Goal: Task Accomplishment & Management: Complete application form

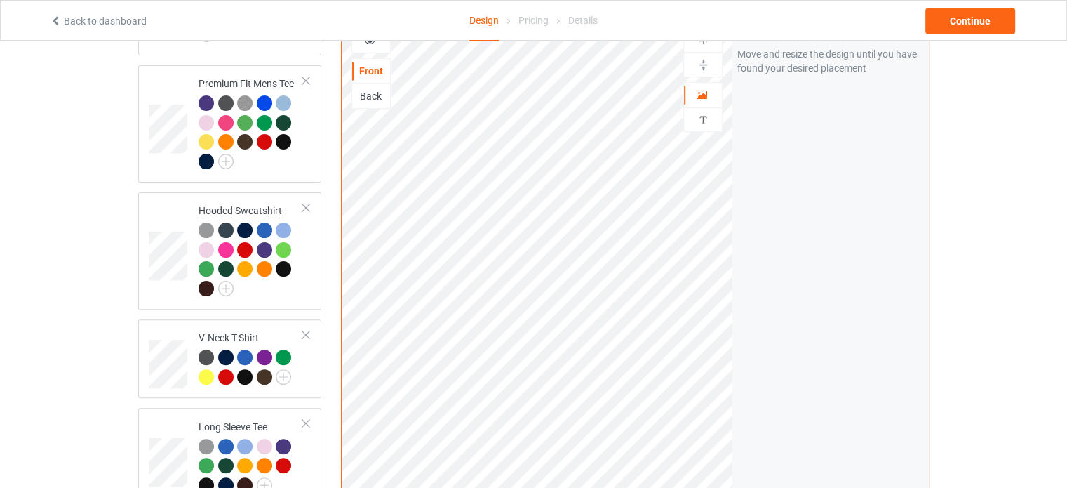
scroll to position [491, 0]
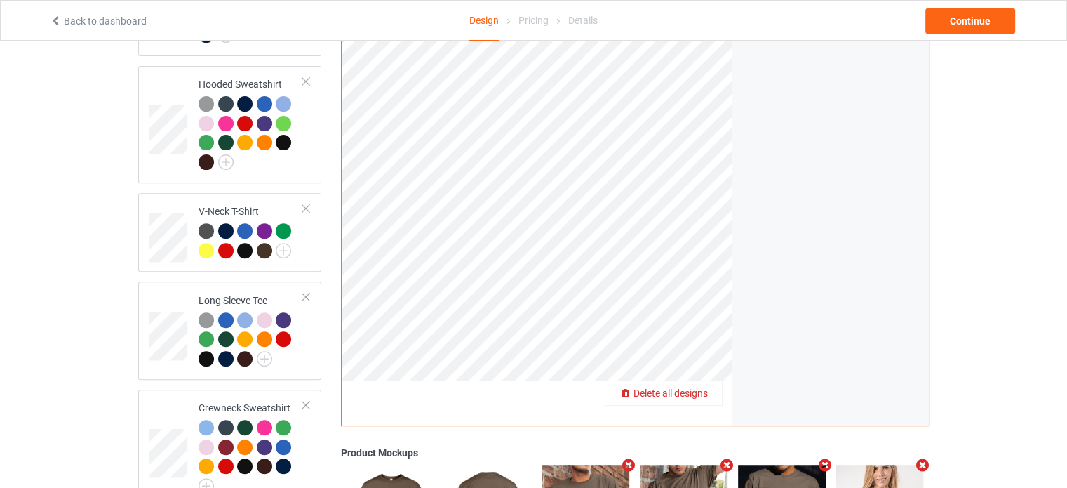
click at [719, 386] on div "Delete all designs" at bounding box center [664, 393] width 116 height 14
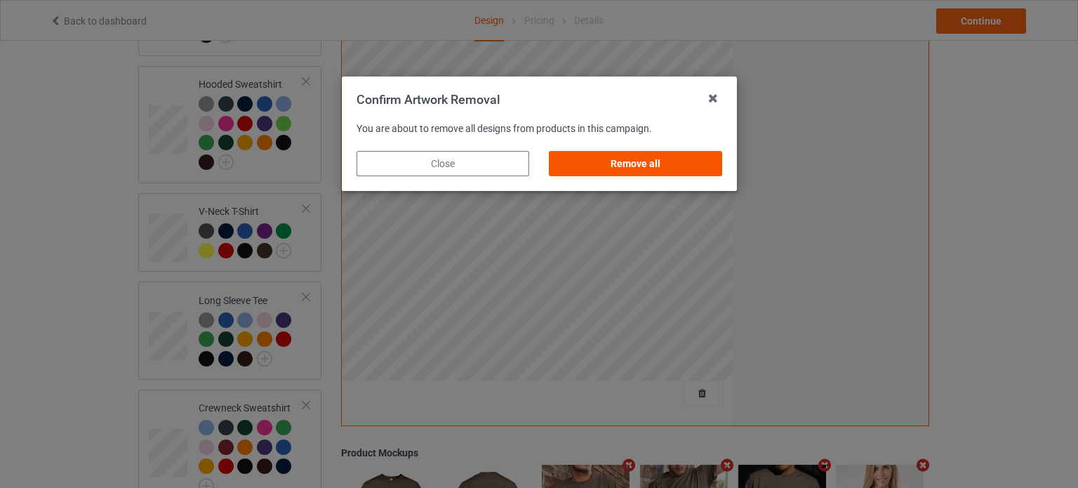
click at [665, 163] on div "Remove all" at bounding box center [635, 163] width 173 height 25
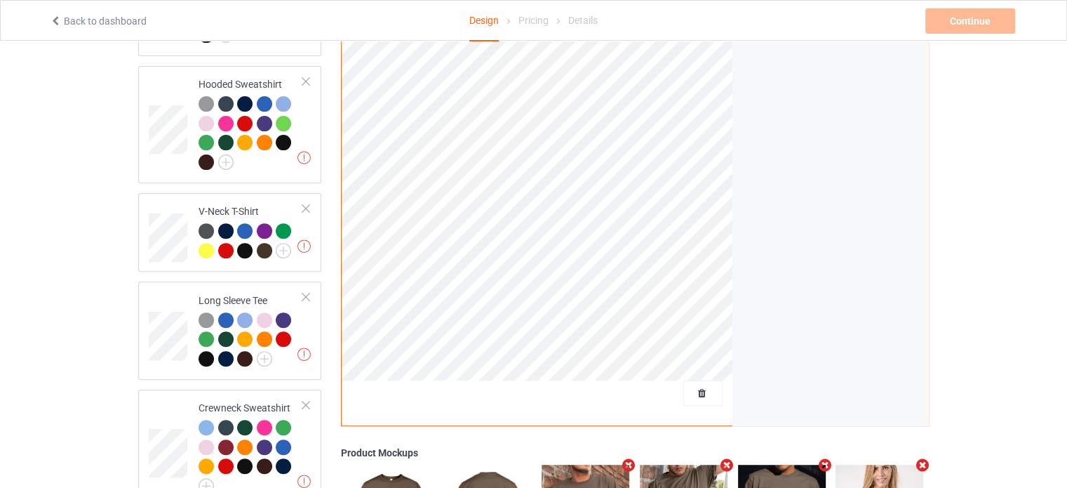
scroll to position [281, 0]
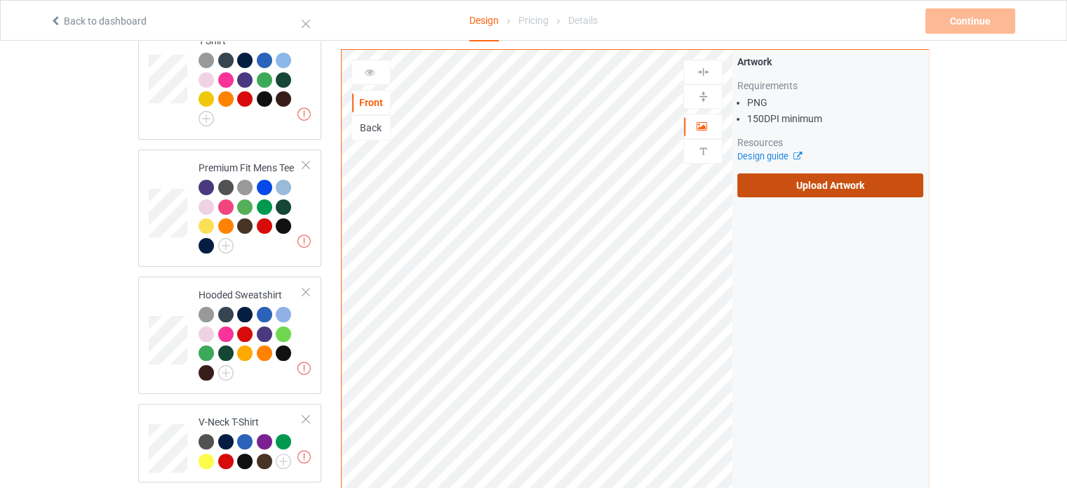
click at [762, 181] on label "Upload Artwork" at bounding box center [831, 185] width 186 height 24
click at [0, 0] on input "Upload Artwork" at bounding box center [0, 0] width 0 height 0
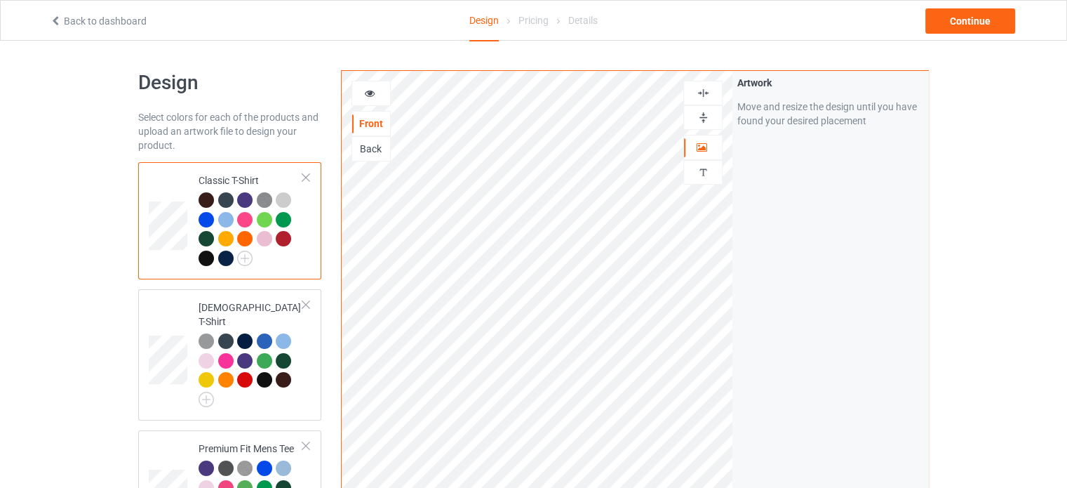
click at [171, 175] on td at bounding box center [170, 221] width 42 height 106
click at [932, 32] on div "Continue" at bounding box center [971, 20] width 90 height 25
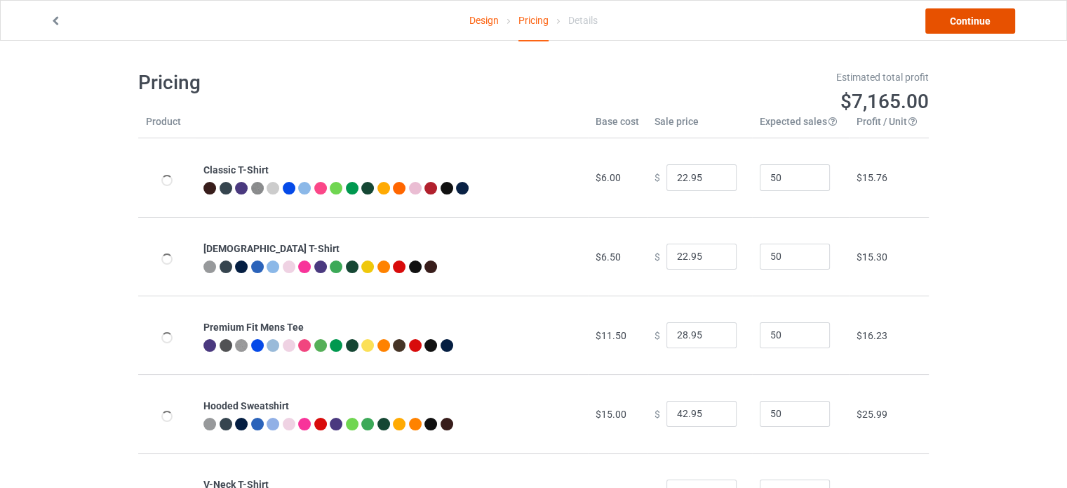
click at [978, 27] on link "Continue" at bounding box center [971, 20] width 90 height 25
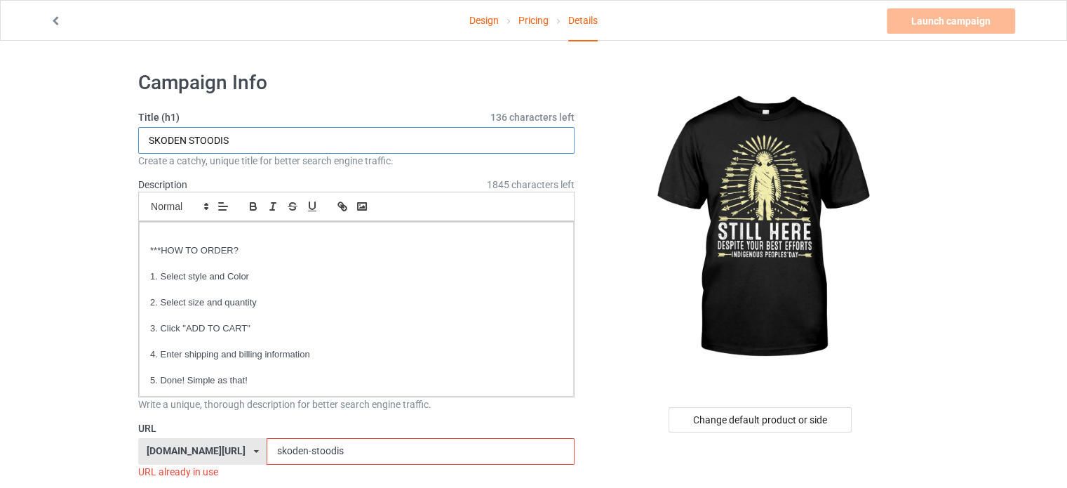
drag, startPoint x: 262, startPoint y: 137, endPoint x: 139, endPoint y: 140, distance: 122.8
click at [139, 140] on input "SKODEN STOODIS" at bounding box center [356, 140] width 436 height 27
drag, startPoint x: 241, startPoint y: 141, endPoint x: 138, endPoint y: 152, distance: 103.7
click at [138, 152] on input "STILL HERE DESPITE YOUR BEST EFFORTS INDIGENOUS PEOPLES DAY" at bounding box center [356, 140] width 436 height 27
type input "STILL HERE DESPITE YOUR BEST EFFORTS INDIGENOUS PEOPLES DAY"
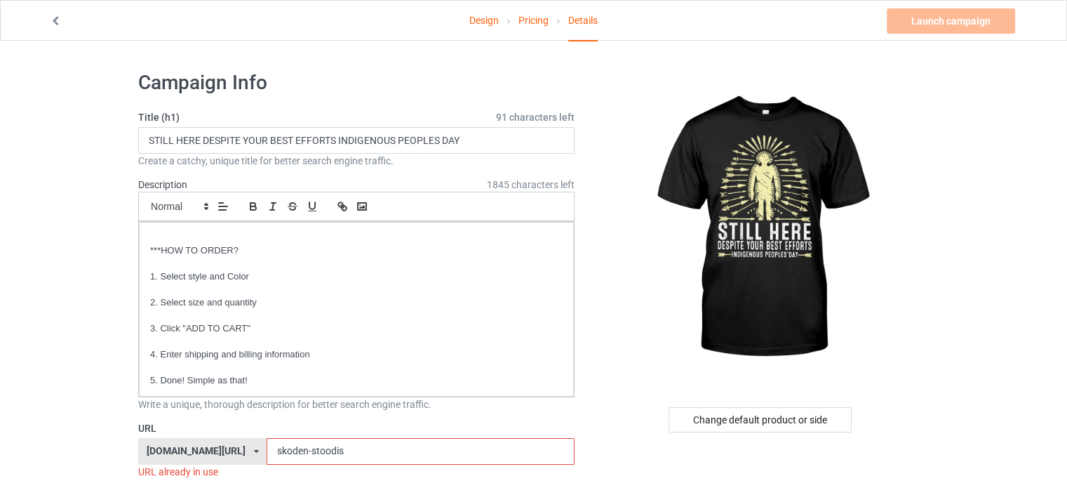
drag, startPoint x: 350, startPoint y: 448, endPoint x: 232, endPoint y: 435, distance: 119.3
click at [232, 438] on div "[DOMAIN_NAME][URL] [DOMAIN_NAME][URL] [DOMAIN_NAME][URL] 6252750c3ec664004597e2…" at bounding box center [356, 451] width 436 height 27
paste input "STILL HERE DESPITE"
click at [303, 451] on input "STILL HERE DESPITE" at bounding box center [420, 451] width 307 height 27
click at [328, 446] on input "STILL-HERE DESPITE" at bounding box center [420, 451] width 307 height 27
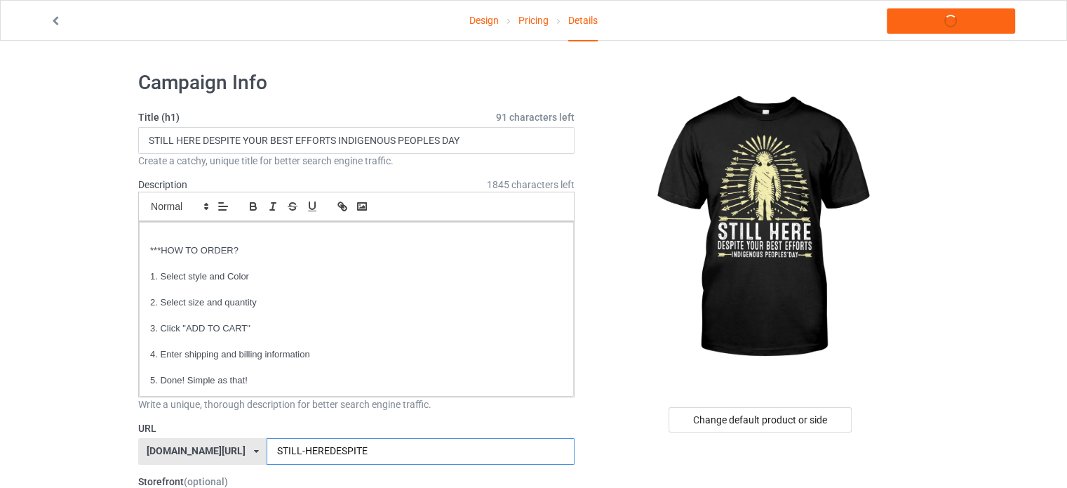
click at [402, 460] on input "STILL-HEREDESPITE" at bounding box center [420, 451] width 307 height 27
click at [326, 451] on input "STILL-HEREDESPITE" at bounding box center [420, 451] width 307 height 27
click at [370, 448] on input "STILL-HERE-DESPITE" at bounding box center [420, 451] width 307 height 27
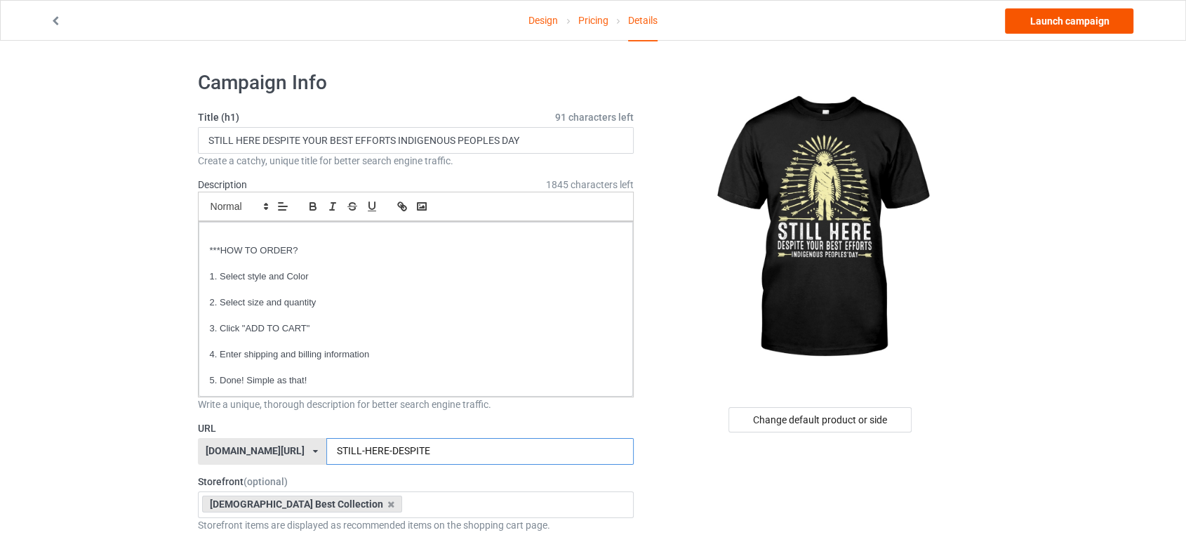
type input "STILL-HERE-DESPITE"
click at [1077, 21] on link "Launch campaign" at bounding box center [1069, 20] width 128 height 25
